Goal: Transaction & Acquisition: Purchase product/service

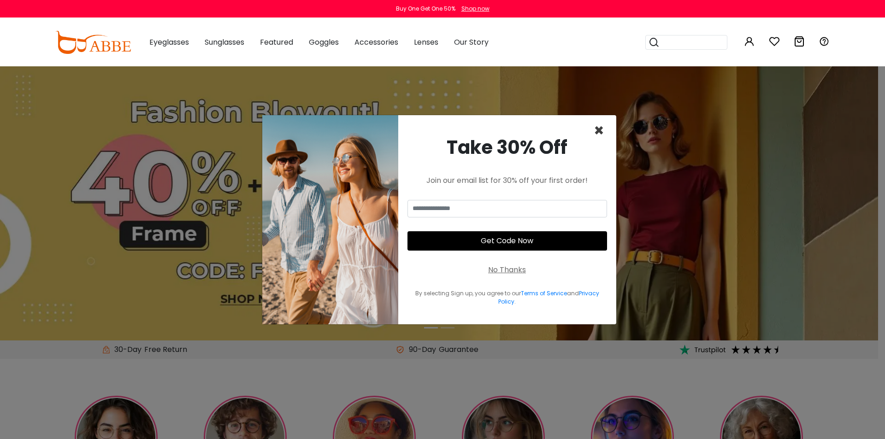
click at [599, 131] on span "×" at bounding box center [598, 130] width 11 height 23
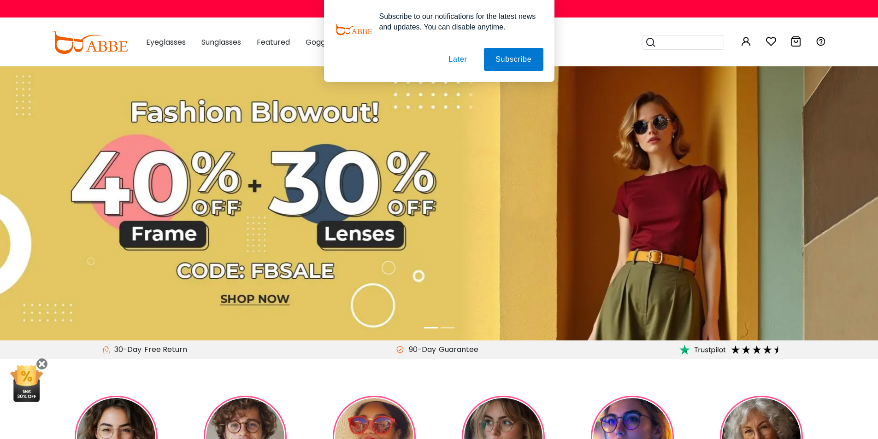
click at [575, 39] on div "Subscribe to our notifications for the latest news and updates. You can disable…" at bounding box center [439, 41] width 878 height 82
click at [457, 61] on button "Later" at bounding box center [457, 59] width 41 height 23
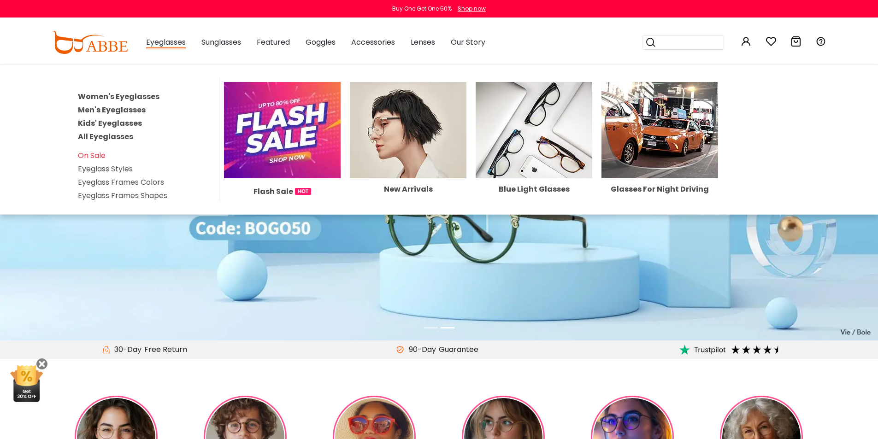
click at [176, 43] on span "Eyeglasses" at bounding box center [166, 43] width 40 height 12
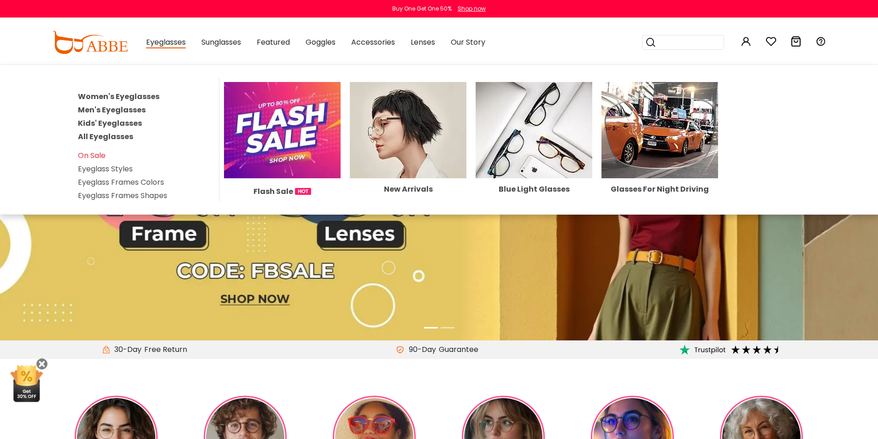
click at [118, 108] on link "Men's Eyeglasses" at bounding box center [112, 110] width 68 height 11
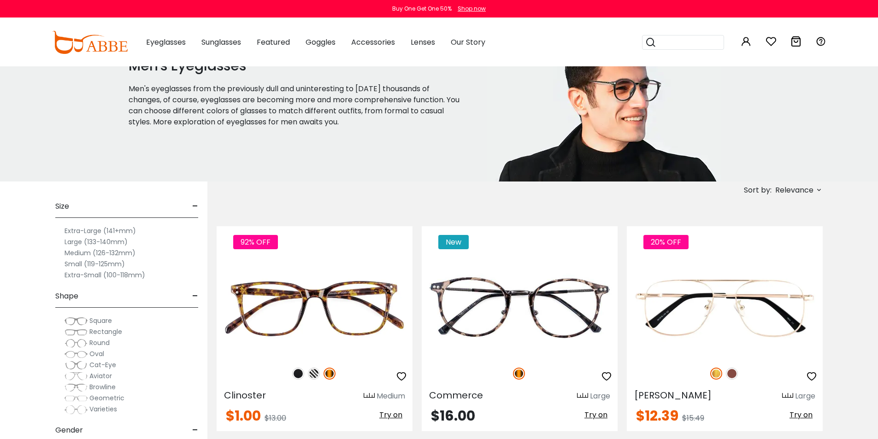
scroll to position [92, 0]
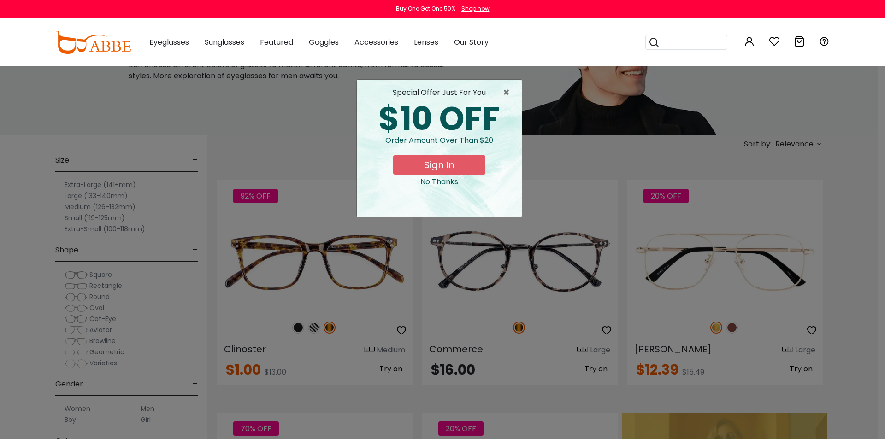
click at [542, 88] on div "× special offer just for you $10 OFF Order amount over than $20 Sign In No Than…" at bounding box center [442, 219] width 885 height 439
click at [506, 93] on span "×" at bounding box center [509, 92] width 12 height 11
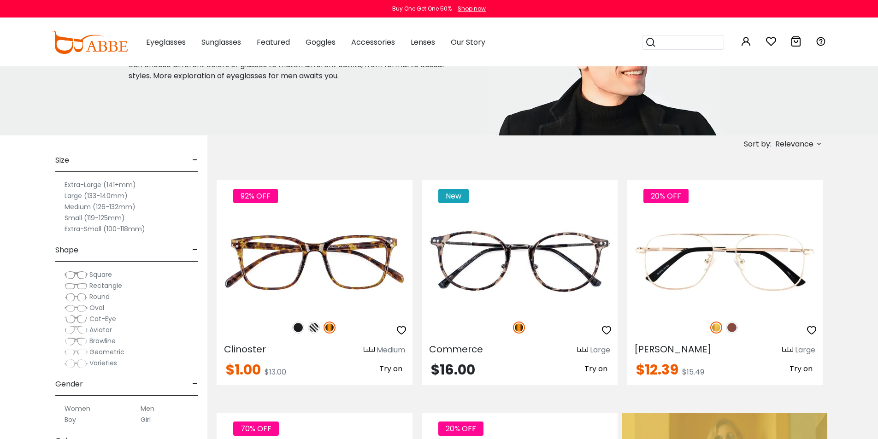
click at [90, 197] on label "Large (133-140mm)" at bounding box center [96, 195] width 63 height 11
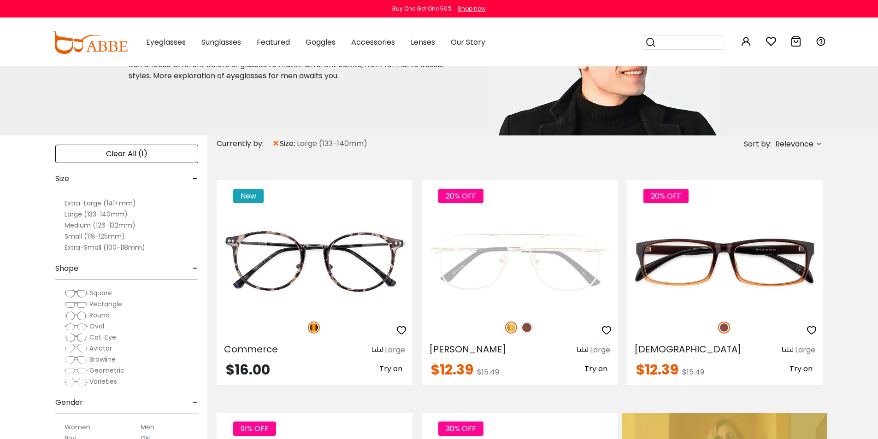
scroll to position [138, 0]
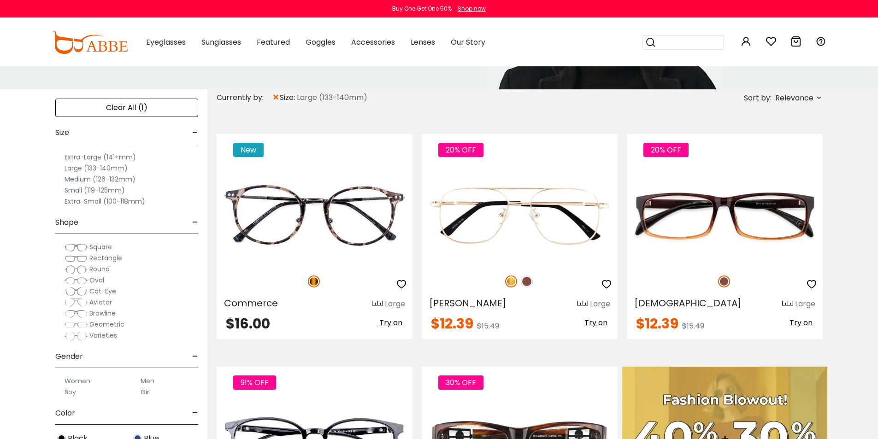
click at [104, 259] on span "Rectangle" at bounding box center [105, 257] width 33 height 9
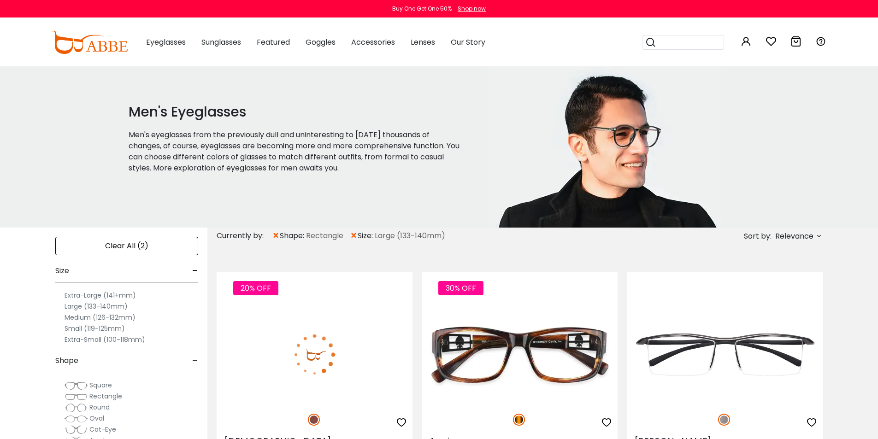
scroll to position [46, 0]
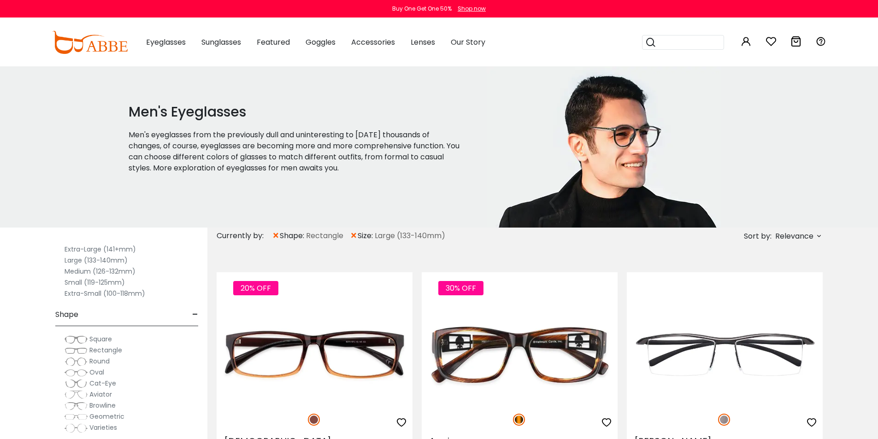
click at [276, 234] on span "×" at bounding box center [276, 236] width 8 height 17
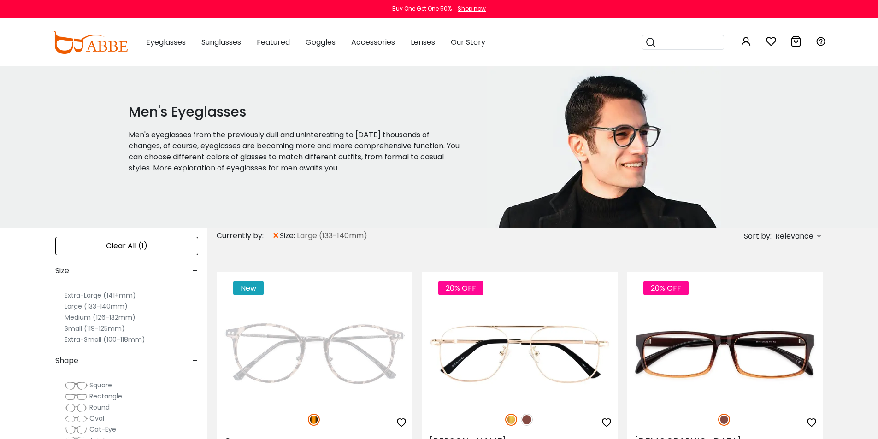
scroll to position [92, 0]
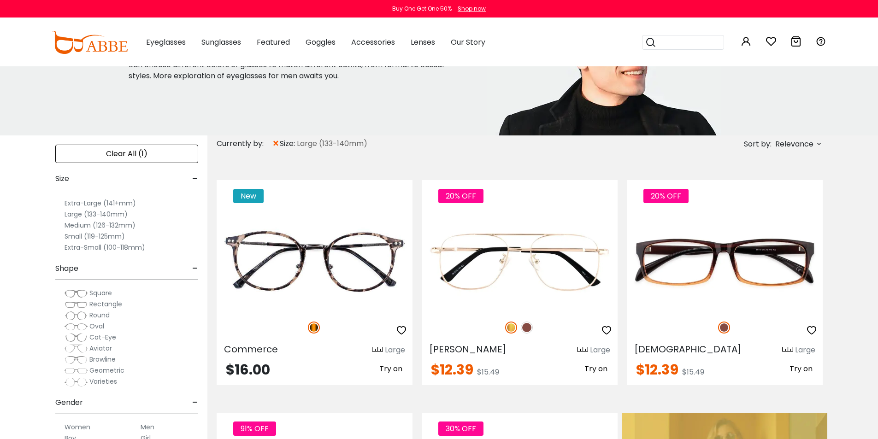
click at [101, 292] on span "Square" at bounding box center [100, 292] width 23 height 9
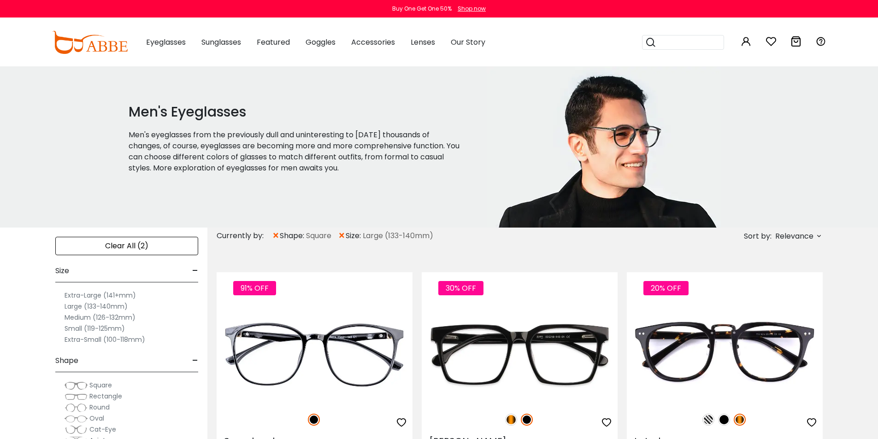
click at [88, 395] on label "Rectangle" at bounding box center [94, 396] width 58 height 11
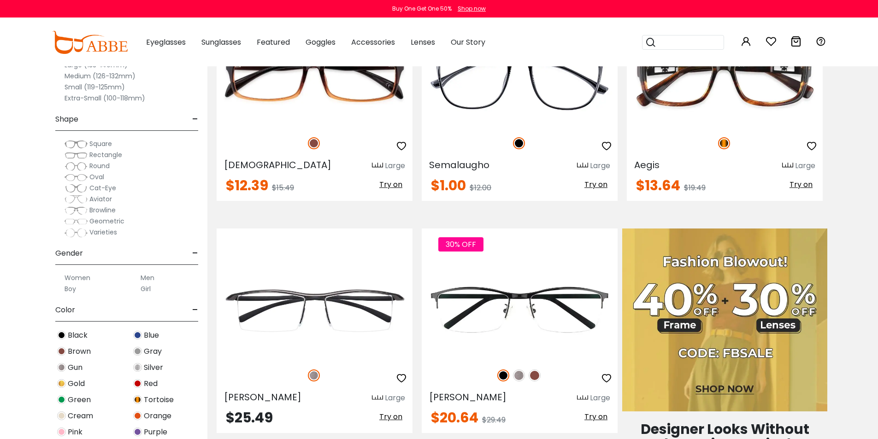
scroll to position [369, 0]
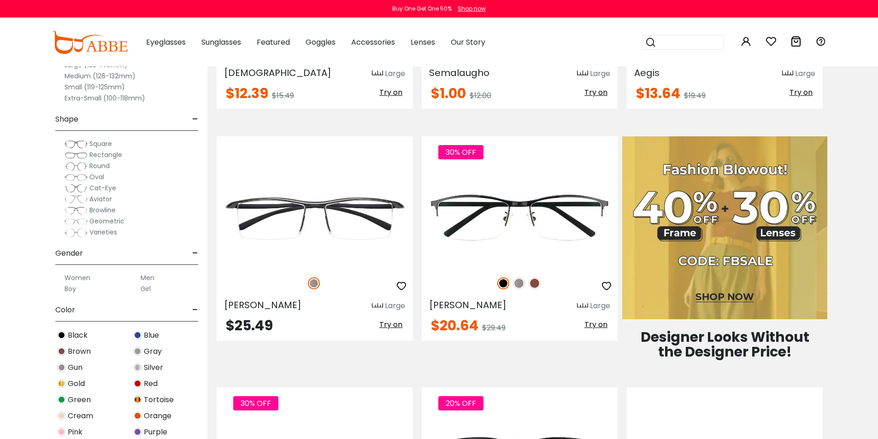
click at [145, 277] on label "Men" at bounding box center [148, 277] width 14 height 11
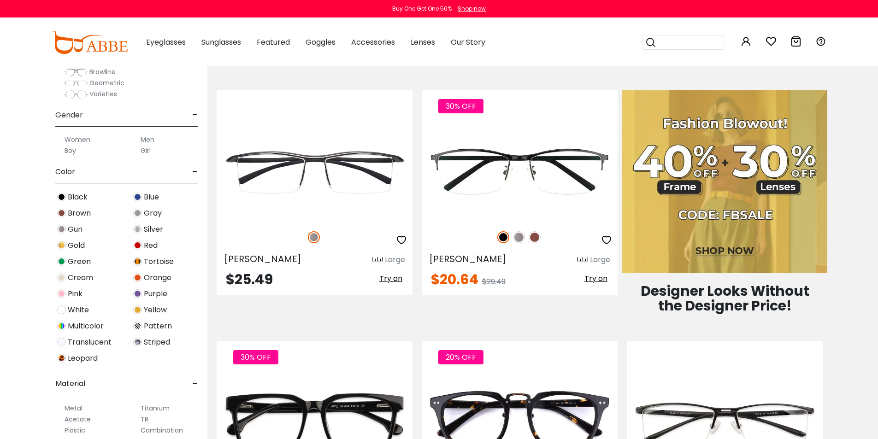
scroll to position [230, 0]
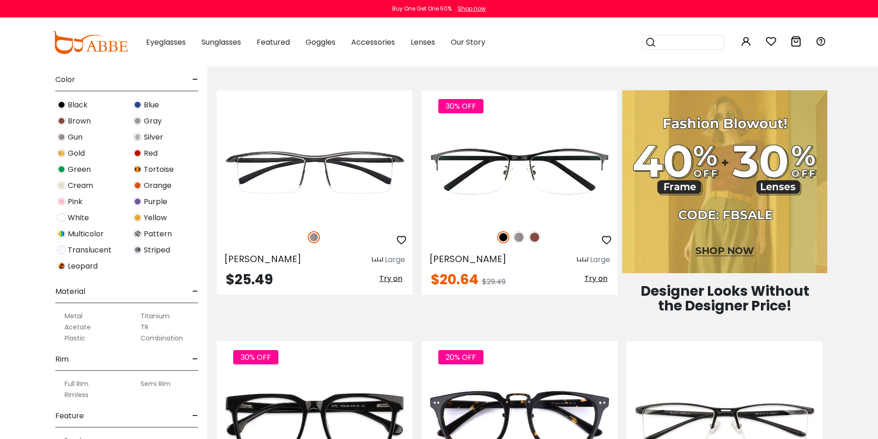
click at [78, 329] on label "Acetate" at bounding box center [78, 327] width 26 height 11
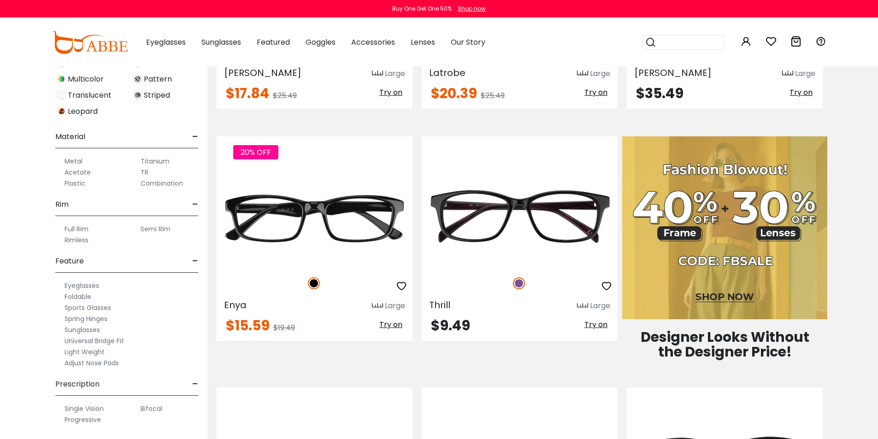
scroll to position [415, 0]
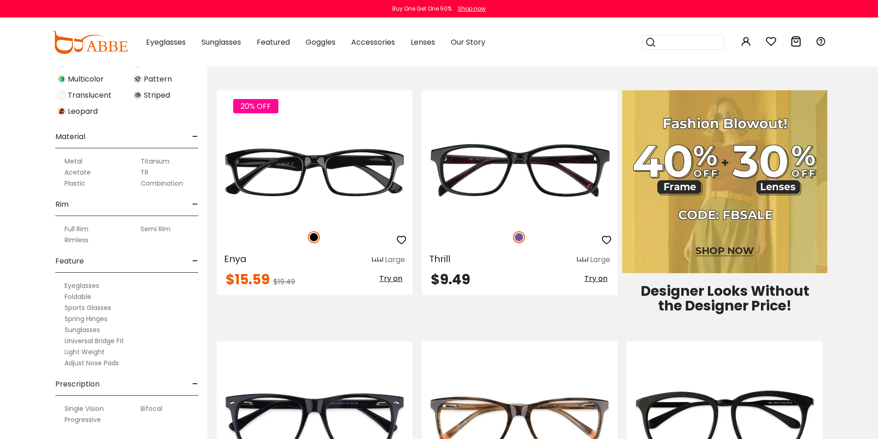
click at [152, 409] on label "Bifocal" at bounding box center [152, 408] width 22 height 11
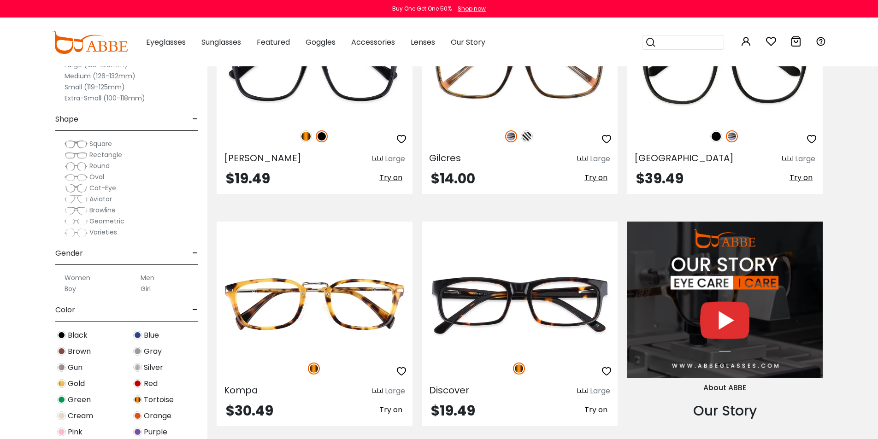
scroll to position [737, 0]
